Goal: Transaction & Acquisition: Obtain resource

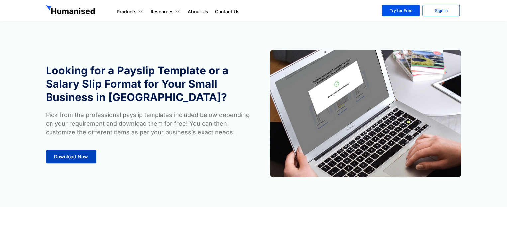
click at [83, 153] on link "Download Now" at bounding box center [71, 156] width 51 height 13
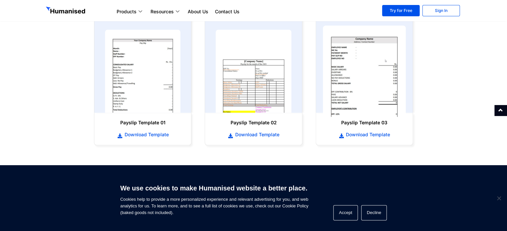
scroll to position [340, 0]
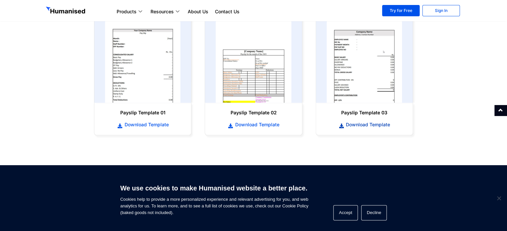
click at [356, 124] on span "Download Template" at bounding box center [367, 124] width 46 height 7
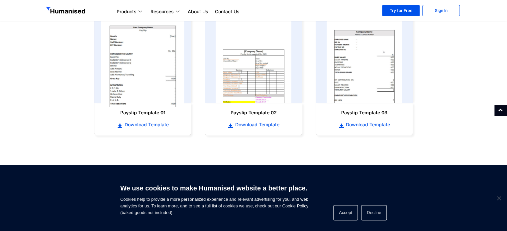
click at [163, 85] on img at bounding box center [142, 61] width 83 height 91
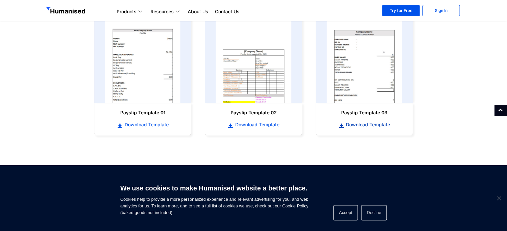
click at [356, 123] on span "Download Template" at bounding box center [367, 124] width 46 height 7
click at [377, 121] on link "Download Template" at bounding box center [364, 124] width 83 height 7
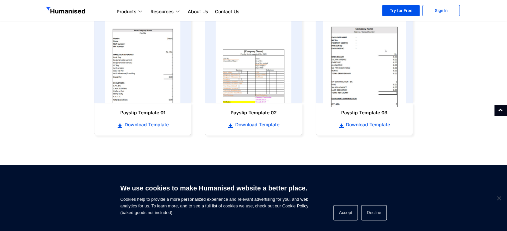
click at [365, 90] on img at bounding box center [364, 61] width 83 height 91
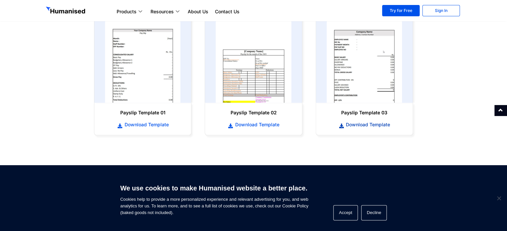
click at [369, 123] on span "Download Template" at bounding box center [367, 124] width 46 height 7
click at [162, 125] on span "Download Template" at bounding box center [146, 124] width 46 height 7
click at [502, 226] on div at bounding box center [502, 226] width 0 height 0
click at [392, 106] on div "Payslip Template 03 Download Template" at bounding box center [364, 119] width 90 height 26
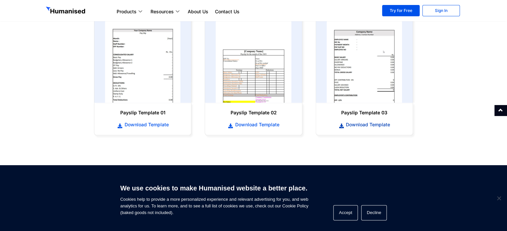
click at [369, 125] on span "Download Template" at bounding box center [367, 124] width 46 height 7
click at [486, 212] on div "We use cookies to make Humanised website a better place. Cookies help to provid…" at bounding box center [253, 198] width 507 height 66
click at [377, 123] on span "Download Template" at bounding box center [367, 124] width 46 height 7
drag, startPoint x: 366, startPoint y: 56, endPoint x: 443, endPoint y: 40, distance: 78.9
click at [443, 40] on section "Payslip Template 01 Download Template Payslip Template 02 Download Template" at bounding box center [253, 72] width 507 height 140
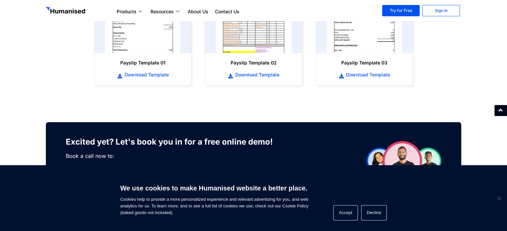
scroll to position [378, 0]
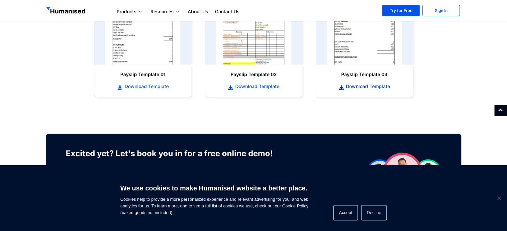
click at [368, 89] on span "Download Template" at bounding box center [367, 86] width 46 height 7
